Goal: Task Accomplishment & Management: Manage account settings

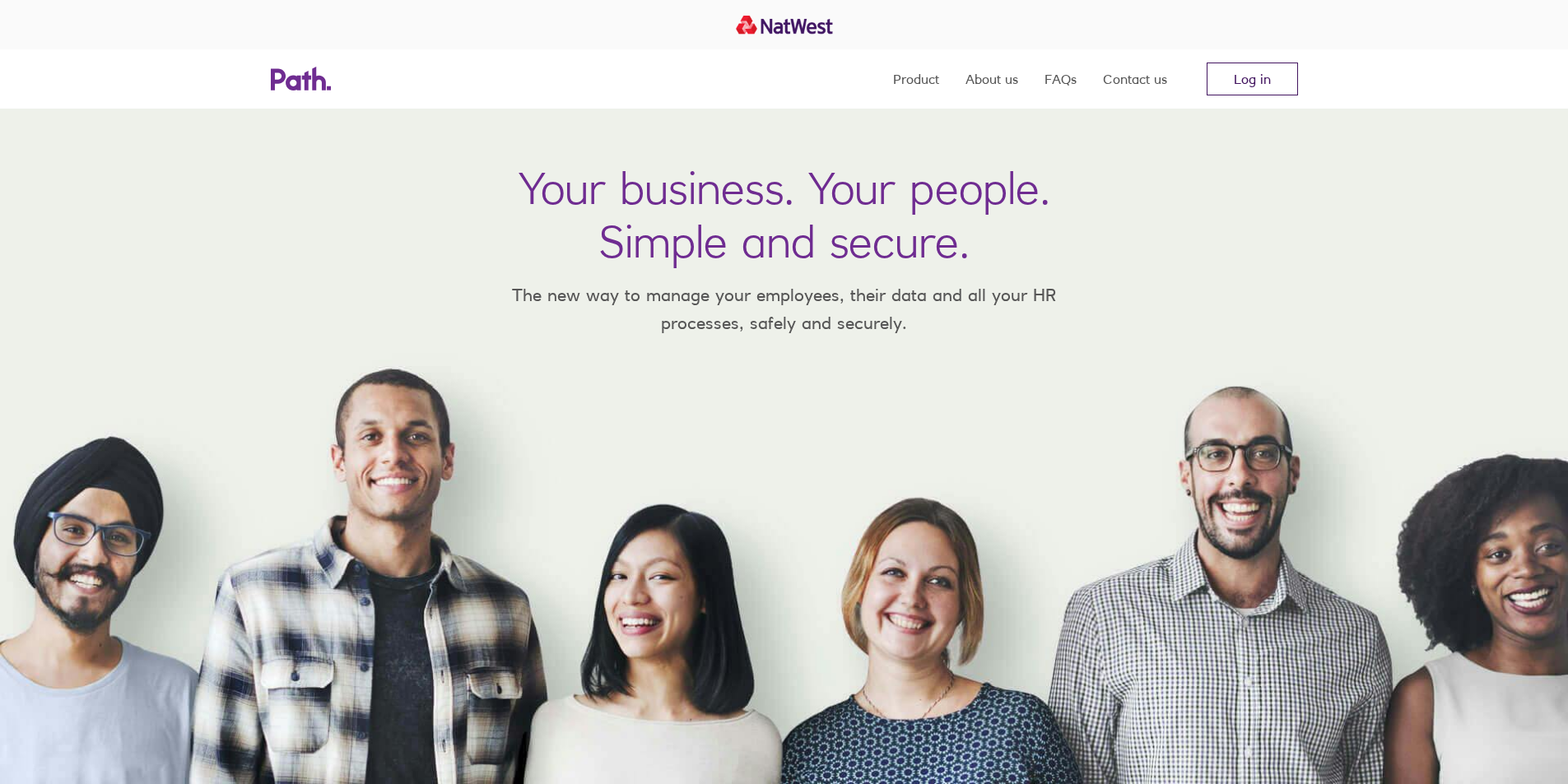
click at [1255, 76] on link "Log in" at bounding box center [1253, 78] width 92 height 33
